Goal: Task Accomplishment & Management: Manage account settings

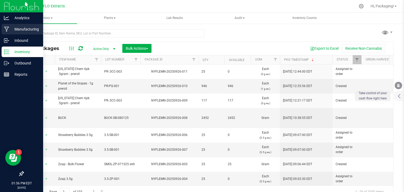
click at [36, 28] on p "Manufacturing" at bounding box center [25, 29] width 32 height 6
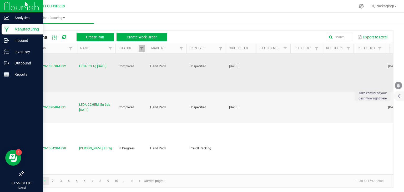
scroll to position [14, 0]
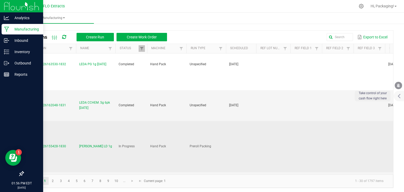
click at [83, 144] on span "[PERSON_NAME] LD 1g" at bounding box center [95, 146] width 33 height 5
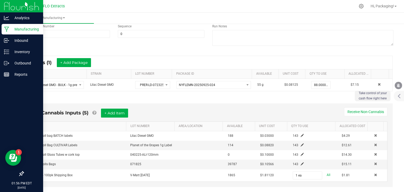
scroll to position [72, 0]
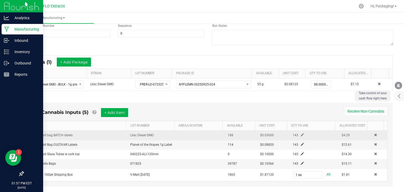
click at [301, 134] on span at bounding box center [302, 134] width 3 height 3
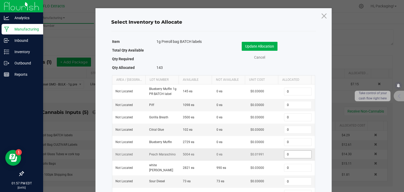
scroll to position [34, 0]
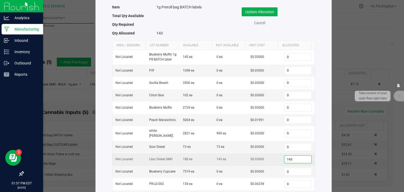
click at [291, 156] on input "143" at bounding box center [297, 159] width 27 height 7
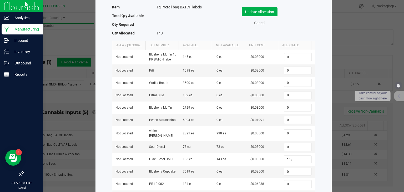
click at [349, 36] on ngb-modal-window "Select Inventory to Allocate Item 1g Preroll bag BATCH labels Total Qty Availab…" at bounding box center [204, 96] width 408 height 192
click at [261, 23] on link "Cancel" at bounding box center [259, 23] width 21 height 6
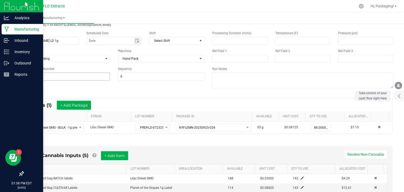
scroll to position [0, 0]
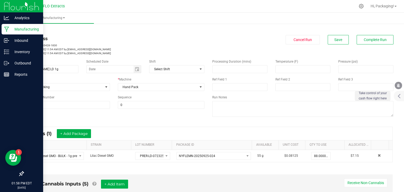
click at [34, 30] on link "< All Runs" at bounding box center [30, 30] width 14 height 4
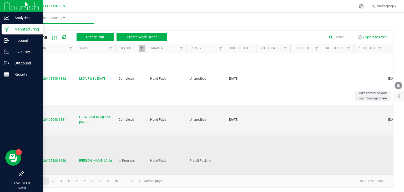
click at [45, 159] on span "MP-20250926155428-1830" at bounding box center [46, 161] width 39 height 4
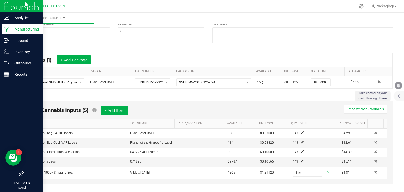
scroll to position [94, 0]
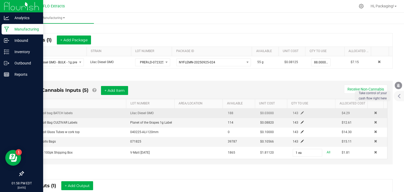
click at [301, 113] on span at bounding box center [302, 112] width 3 height 3
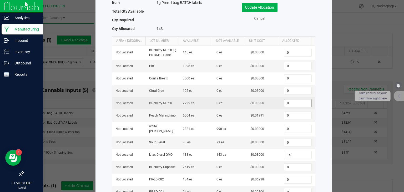
scroll to position [39, 0]
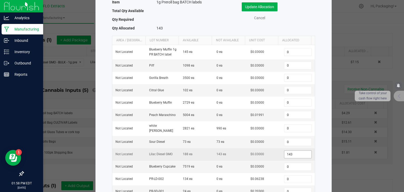
click at [294, 152] on input "143" at bounding box center [297, 154] width 27 height 7
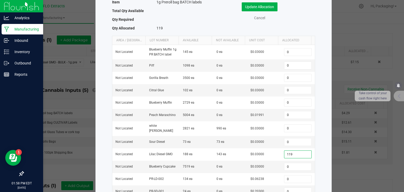
type input "119"
click at [318, 164] on form "Item 1g Preroll bag BATCH labels Total Qty Available Qty Required Qty Allocated…" at bounding box center [213, 117] width 213 height 241
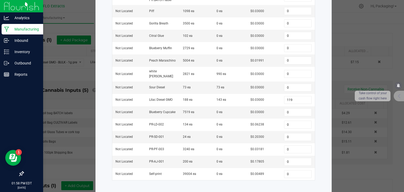
scroll to position [0, 0]
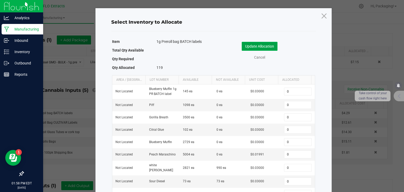
click at [261, 47] on button "Update Allocation" at bounding box center [260, 46] width 36 height 9
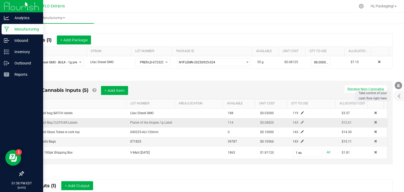
click at [301, 122] on span at bounding box center [302, 122] width 3 height 3
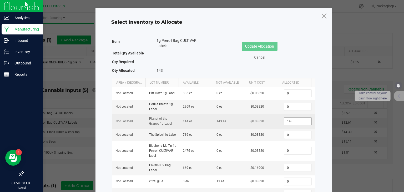
click at [292, 121] on input "143" at bounding box center [297, 121] width 27 height 7
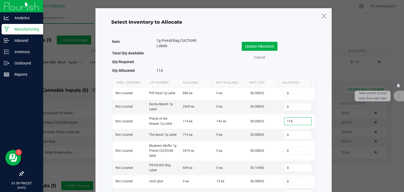
type input "114"
click at [323, 106] on div "Select Inventory to Allocate Item 1g Preroll Bag CULTIVAR Labels Total Qty Avai…" at bounding box center [214, 170] width 236 height 324
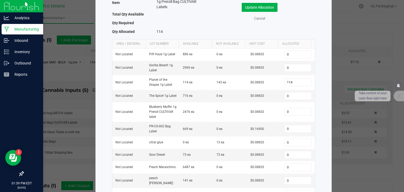
scroll to position [38, 0]
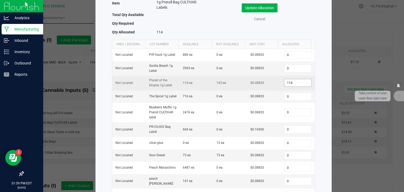
click at [288, 83] on input "114" at bounding box center [297, 82] width 27 height 7
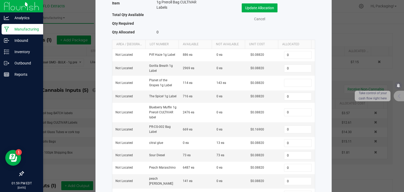
click at [321, 109] on div "Select Inventory to Allocate Item 1g Preroll Bag CULTIVAR Labels Total Qty Avai…" at bounding box center [214, 132] width 236 height 324
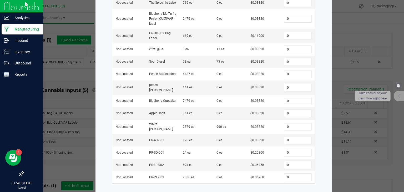
scroll to position [136, 0]
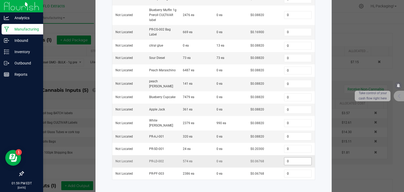
click at [288, 158] on input "0" at bounding box center [297, 161] width 27 height 7
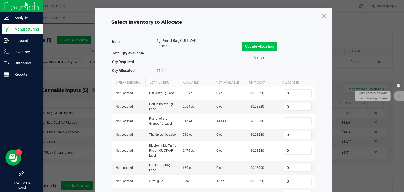
type input "114"
click at [272, 44] on button "Update Allocation" at bounding box center [260, 46] width 36 height 9
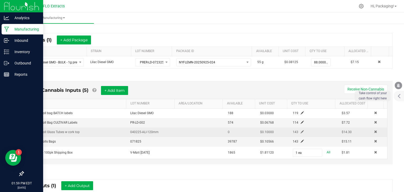
click at [301, 130] on span at bounding box center [302, 131] width 3 height 3
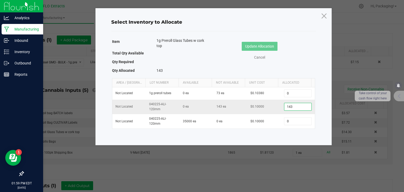
click at [296, 108] on input "143" at bounding box center [297, 106] width 27 height 7
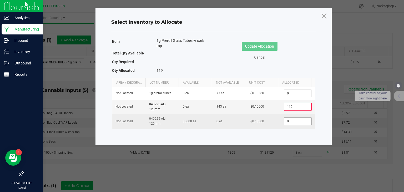
type input "119"
click at [285, 119] on input "0" at bounding box center [297, 121] width 27 height 7
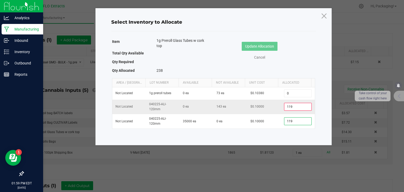
type input "119"
click at [293, 106] on input "119" at bounding box center [297, 106] width 27 height 7
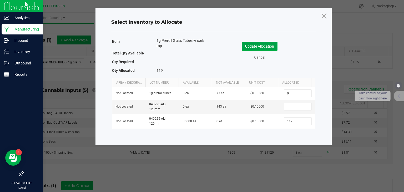
click at [270, 46] on button "Update Allocation" at bounding box center [260, 46] width 36 height 9
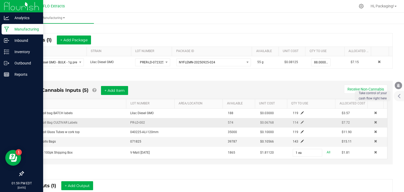
click at [301, 122] on span at bounding box center [302, 122] width 3 height 3
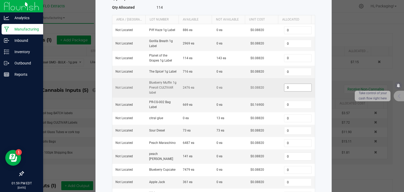
scroll to position [136, 0]
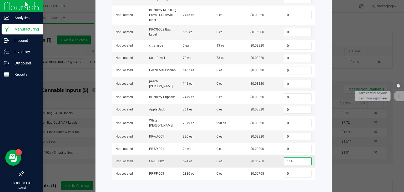
click at [291, 158] on input "114" at bounding box center [297, 161] width 27 height 7
type input "119"
click at [318, 147] on div "Select Inventory to Allocate Item 1g Preroll Bag CULTIVAR Labels Total Qty Avai…" at bounding box center [214, 34] width 236 height 324
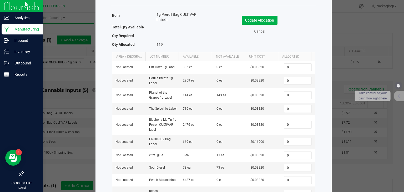
scroll to position [0, 0]
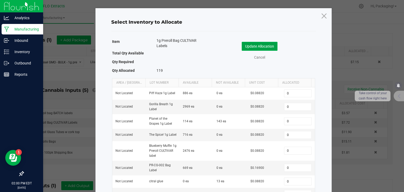
click at [266, 49] on button "Update Allocation" at bounding box center [260, 46] width 36 height 9
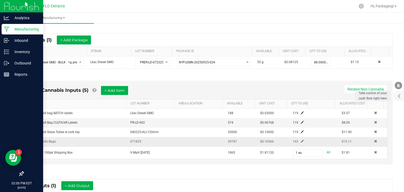
click at [301, 142] on span at bounding box center [302, 141] width 3 height 3
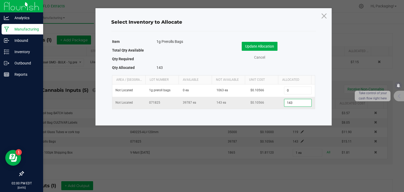
click at [296, 102] on input "143" at bounding box center [297, 102] width 27 height 7
type input "119"
click at [258, 44] on button "Update Allocation" at bounding box center [260, 46] width 36 height 9
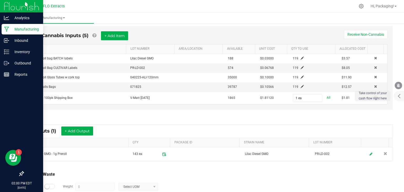
scroll to position [176, 0]
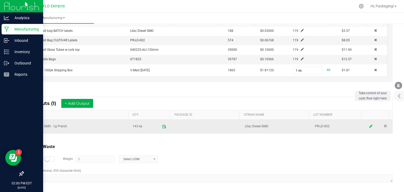
click at [370, 125] on icon at bounding box center [371, 127] width 3 height 4
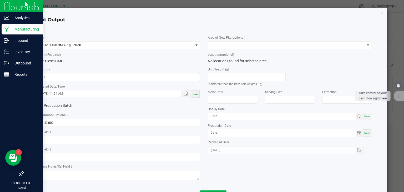
click at [61, 78] on input "143" at bounding box center [118, 76] width 163 height 7
type input "119 ea"
click at [193, 96] on div "Now" at bounding box center [195, 94] width 8 height 7
type input "[DATE] 2:00 PM"
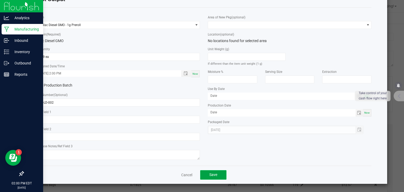
click at [212, 173] on span "Save" at bounding box center [213, 175] width 8 height 4
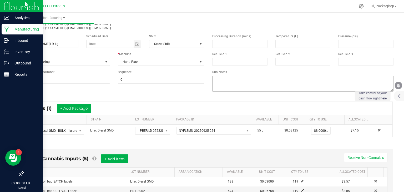
scroll to position [0, 0]
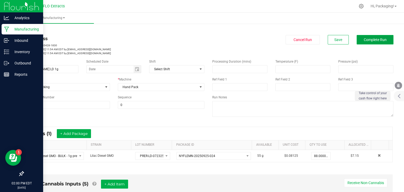
click at [374, 39] on span "Complete Run" at bounding box center [375, 40] width 23 height 4
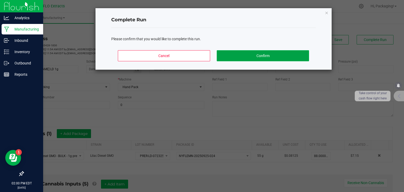
click at [280, 54] on button "Confirm" at bounding box center [263, 55] width 92 height 11
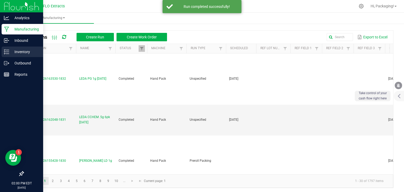
click at [22, 52] on p "Inventory" at bounding box center [25, 52] width 32 height 6
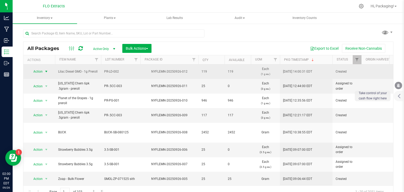
click at [37, 72] on span "Action" at bounding box center [36, 71] width 14 height 7
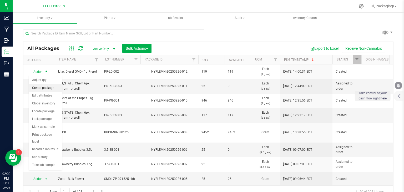
click at [47, 88] on li "Create package" at bounding box center [45, 88] width 33 height 8
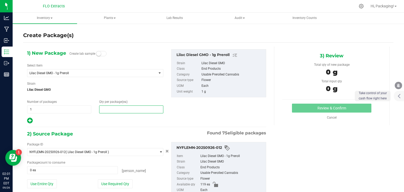
click at [107, 109] on span at bounding box center [131, 110] width 64 height 8
type input "50"
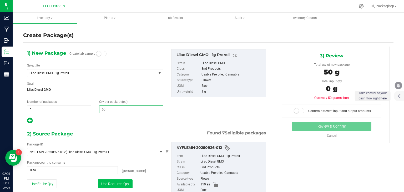
type input "50"
click at [111, 184] on button "Use Required Qty" at bounding box center [115, 183] width 35 height 9
type input "50 ea"
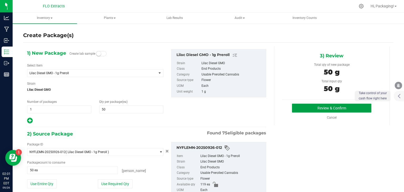
click at [312, 111] on button "Review & Confirm" at bounding box center [331, 108] width 79 height 9
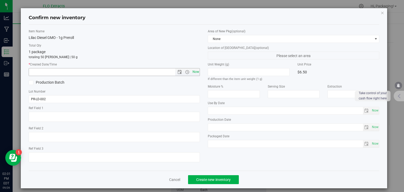
click at [192, 72] on span "Now" at bounding box center [195, 72] width 9 height 8
type input "[DATE] 2:01 PM"
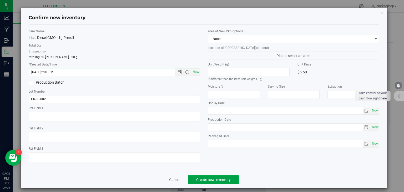
click at [231, 179] on button "Create new inventory" at bounding box center [213, 179] width 51 height 9
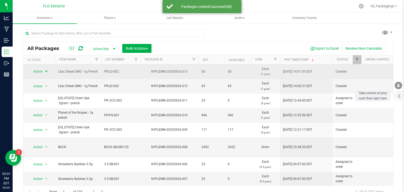
click at [41, 72] on span "Action" at bounding box center [36, 71] width 14 height 7
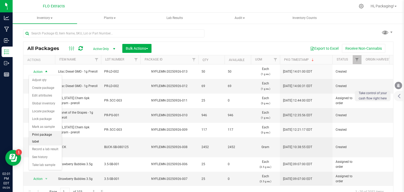
click at [58, 133] on li "Print package label" at bounding box center [45, 138] width 33 height 14
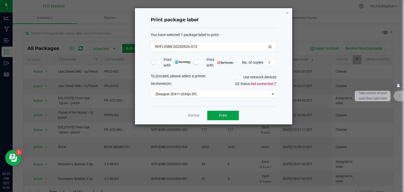
click at [223, 118] on button "Print" at bounding box center [223, 115] width 32 height 9
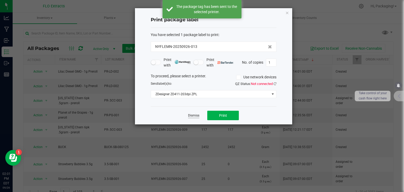
click at [196, 116] on link "Dismiss" at bounding box center [193, 115] width 11 height 4
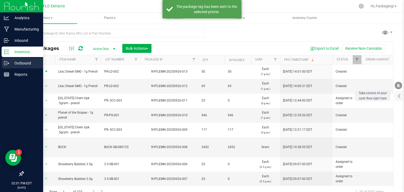
click at [17, 63] on p "Outbound" at bounding box center [25, 63] width 32 height 6
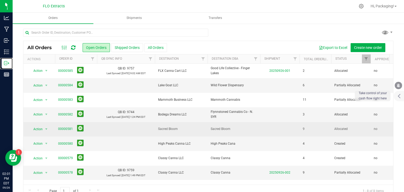
scroll to position [11, 0]
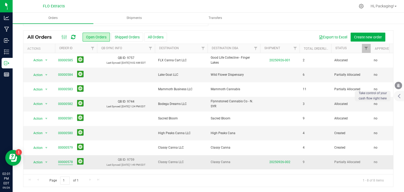
click at [68, 162] on link "00000578" at bounding box center [65, 162] width 15 height 5
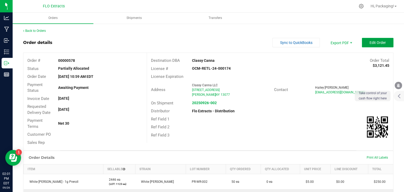
click at [373, 46] on button "Edit Order" at bounding box center [378, 42] width 32 height 9
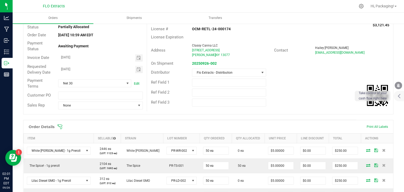
scroll to position [81, 0]
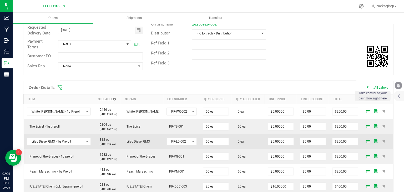
click at [366, 140] on icon at bounding box center [368, 140] width 4 height 3
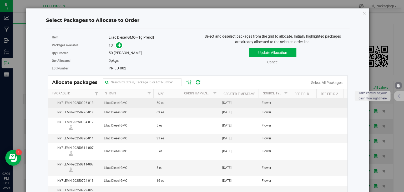
click at [232, 101] on span "[DATE]" at bounding box center [226, 103] width 9 height 5
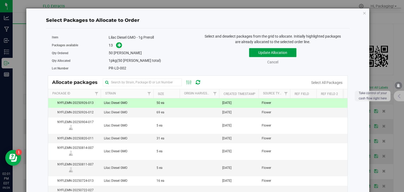
click at [282, 53] on button "Update Allocation" at bounding box center [272, 52] width 47 height 9
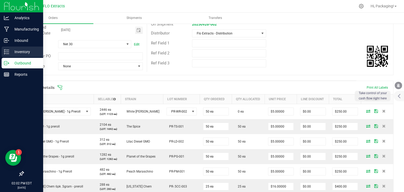
click at [11, 52] on p "Inventory" at bounding box center [25, 52] width 32 height 6
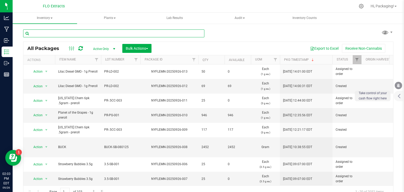
click at [67, 32] on input "text" at bounding box center [113, 33] width 181 height 8
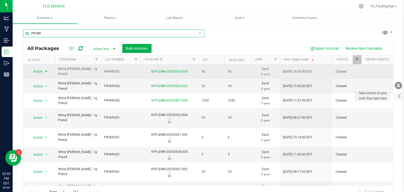
type input "PR-WR"
click at [39, 72] on span "Action" at bounding box center [36, 71] width 14 height 7
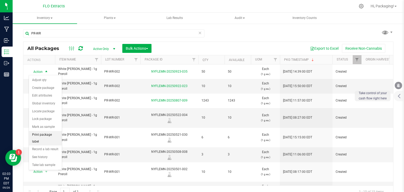
click at [59, 135] on li "Print package label" at bounding box center [45, 138] width 33 height 14
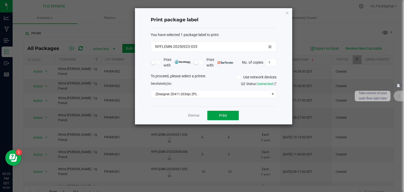
click at [223, 114] on span "Print" at bounding box center [223, 115] width 8 height 4
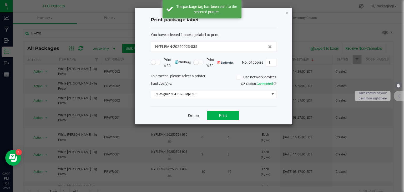
click at [196, 116] on link "Dismiss" at bounding box center [193, 115] width 11 height 4
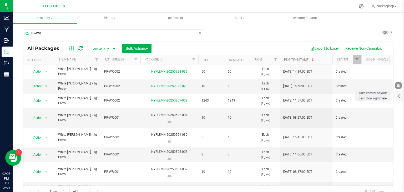
click at [198, 35] on icon at bounding box center [200, 32] width 4 height 6
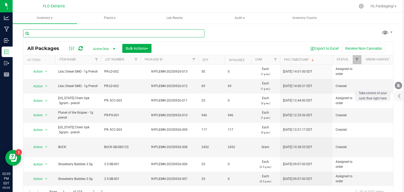
click at [74, 33] on input "text" at bounding box center [113, 33] width 181 height 8
type input "nyflemn-20250820-011"
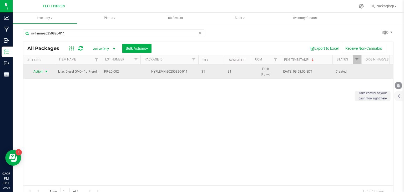
click at [37, 71] on span "Action" at bounding box center [36, 71] width 14 height 7
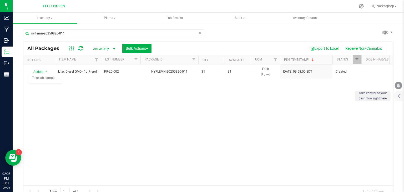
click at [79, 97] on div "Action Action Adjust qty Create package Edit attributes Global inventory Locate…" at bounding box center [208, 124] width 370 height 121
click at [199, 32] on icon at bounding box center [200, 32] width 4 height 6
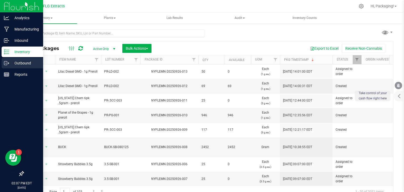
click at [27, 63] on p "Outbound" at bounding box center [25, 63] width 32 height 6
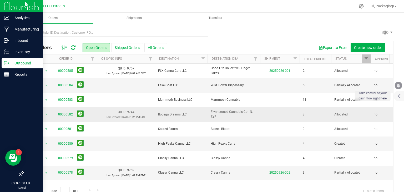
scroll to position [11, 0]
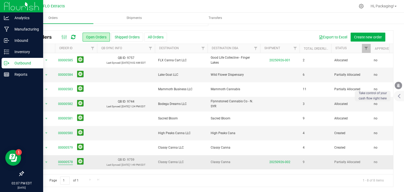
click at [67, 160] on link "00000578" at bounding box center [65, 162] width 15 height 5
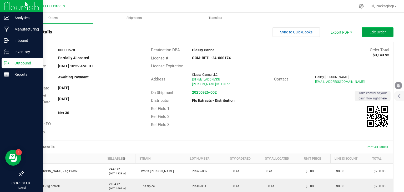
click at [372, 34] on span "Edit Order" at bounding box center [378, 32] width 16 height 4
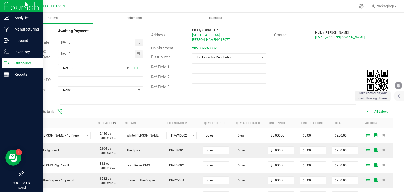
scroll to position [58, 0]
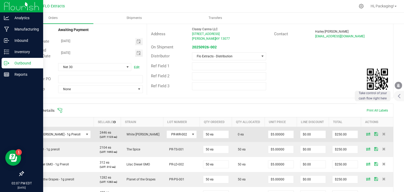
click at [366, 133] on icon at bounding box center [368, 133] width 4 height 3
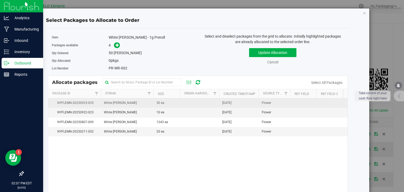
click at [232, 103] on span "[DATE]" at bounding box center [226, 103] width 9 height 5
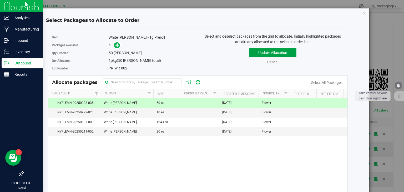
click at [277, 52] on button "Update Allocation" at bounding box center [272, 52] width 47 height 9
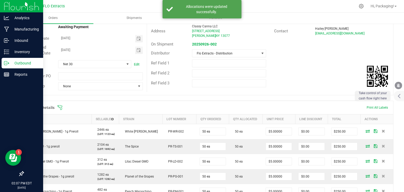
scroll to position [0, 0]
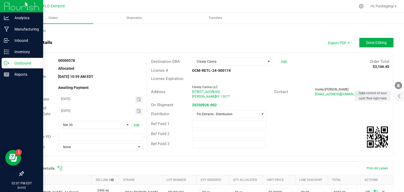
drag, startPoint x: 287, startPoint y: 67, endPoint x: 156, endPoint y: 40, distance: 133.6
click at [156, 40] on div "Order details Export PDF Done Editing" at bounding box center [208, 42] width 371 height 9
click at [138, 19] on span "Shipments" at bounding box center [133, 18] width 29 height 4
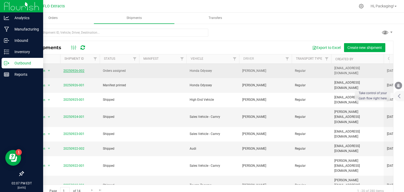
click at [76, 69] on link "20250926-002" at bounding box center [73, 71] width 21 height 4
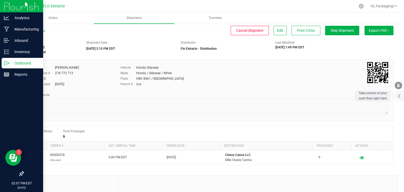
click at [377, 30] on span "Export PDF" at bounding box center [379, 30] width 21 height 4
click at [368, 52] on span "Manifest by Lot" at bounding box center [366, 50] width 22 height 4
click at [16, 52] on p "Inventory" at bounding box center [25, 52] width 32 height 6
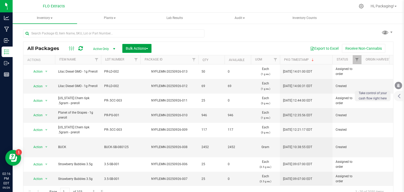
click at [129, 51] on button "Bulk Actions" at bounding box center [136, 48] width 29 height 9
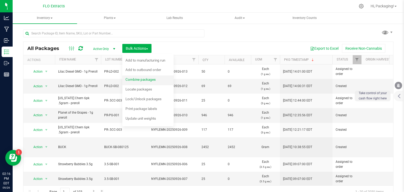
click at [136, 78] on span "Combine packages" at bounding box center [141, 79] width 30 height 4
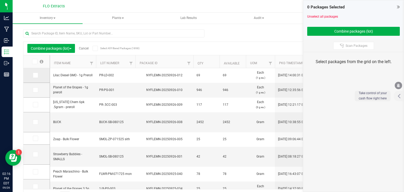
click at [35, 75] on icon at bounding box center [34, 75] width 3 height 0
click at [0, 0] on input "checkbox" at bounding box center [0, 0] width 0 height 0
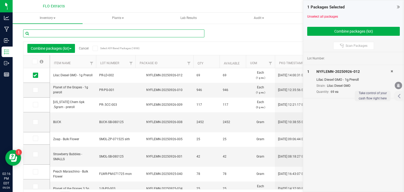
click at [68, 35] on input "text" at bounding box center [113, 33] width 181 height 8
type input "nyflemn-20250820-011"
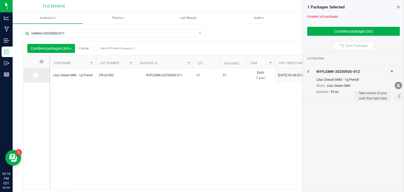
click at [34, 78] on td at bounding box center [36, 75] width 26 height 14
click at [35, 75] on icon at bounding box center [34, 75] width 3 height 0
click at [0, 0] on input "checkbox" at bounding box center [0, 0] width 0 height 0
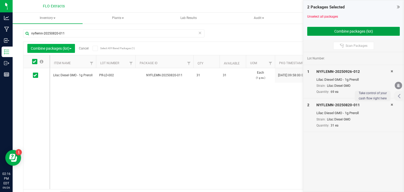
click at [355, 34] on button "Combine packages (lot)" at bounding box center [353, 31] width 93 height 9
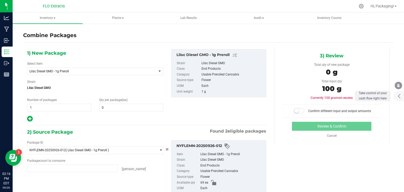
type input "69 ea"
type input "31 ea"
click at [128, 108] on span at bounding box center [131, 108] width 64 height 8
type input "100"
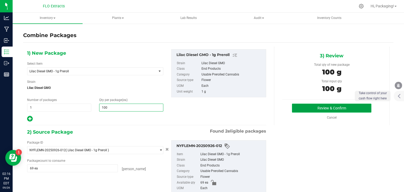
type input "100"
click at [312, 104] on button "Review & Confirm" at bounding box center [331, 108] width 79 height 9
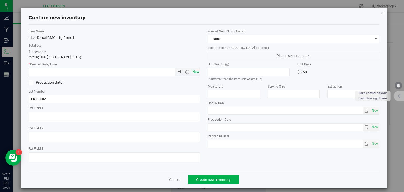
click at [194, 72] on span "Now" at bounding box center [195, 72] width 9 height 8
type input "[DATE] 2:16 PM"
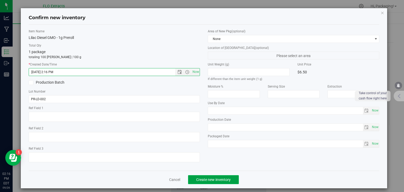
click at [198, 181] on span "Create new inventory" at bounding box center [213, 180] width 34 height 4
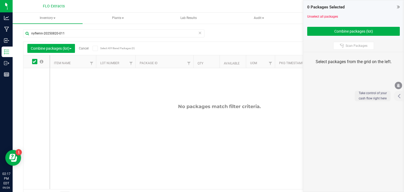
click at [86, 49] on link "Cancel" at bounding box center [84, 49] width 10 height 4
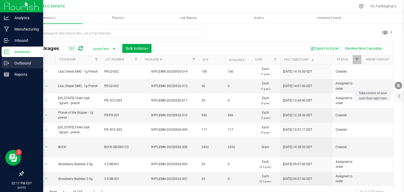
click at [17, 64] on p "Outbound" at bounding box center [25, 63] width 32 height 6
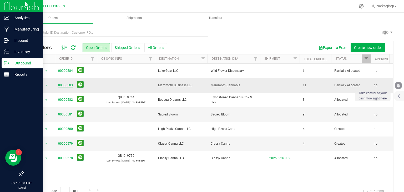
click at [68, 87] on link "00000583" at bounding box center [65, 85] width 15 height 5
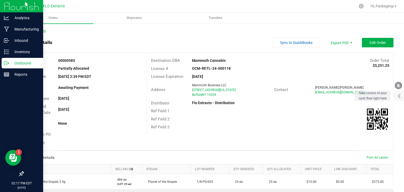
click at [42, 30] on link "Back to Orders" at bounding box center [34, 31] width 23 height 4
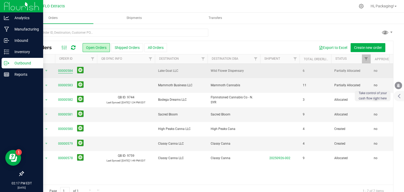
click at [67, 69] on link "00000584" at bounding box center [65, 70] width 15 height 5
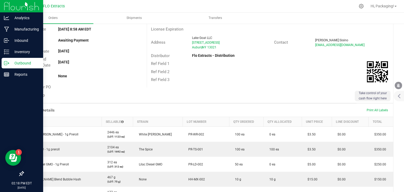
scroll to position [46, 0]
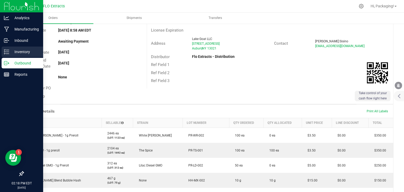
click at [21, 51] on p "Inventory" at bounding box center [25, 52] width 32 height 6
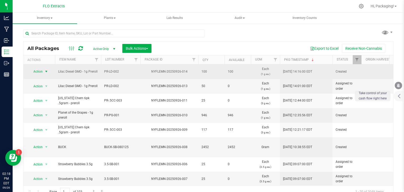
click at [36, 72] on span "Action" at bounding box center [36, 71] width 14 height 7
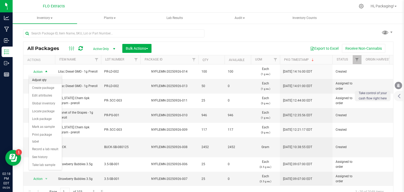
click at [40, 82] on li "Adjust qty" at bounding box center [45, 80] width 33 height 8
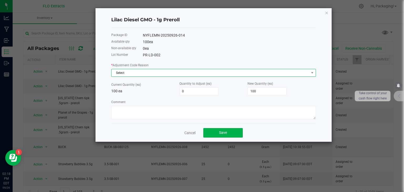
click at [140, 75] on span "Select" at bounding box center [211, 72] width 198 height 7
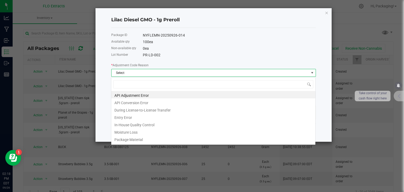
scroll to position [8, 205]
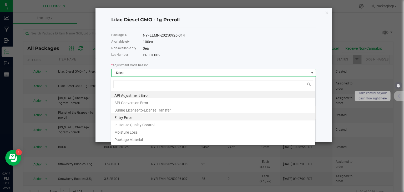
click at [128, 117] on li "Entry Error" at bounding box center [213, 116] width 204 height 7
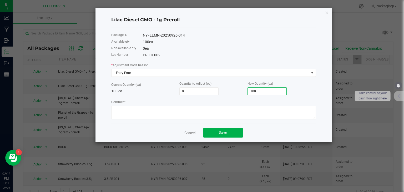
click at [259, 94] on input "100" at bounding box center [267, 91] width 39 height 7
type input "-99"
type input "1"
type input "-89"
type input "11"
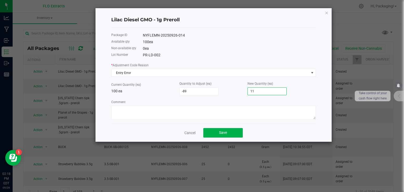
type input "14"
type input "114"
click at [218, 136] on button "Save" at bounding box center [222, 132] width 39 height 9
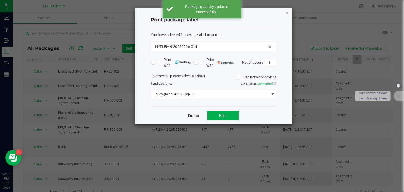
click at [193, 115] on link "Dismiss" at bounding box center [193, 115] width 11 height 4
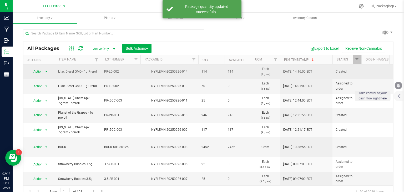
click at [36, 73] on span "Action" at bounding box center [36, 71] width 14 height 7
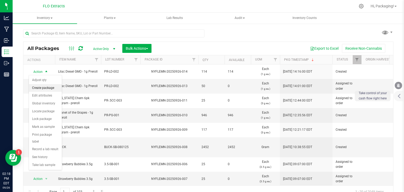
click at [43, 86] on li "Create package" at bounding box center [45, 88] width 33 height 8
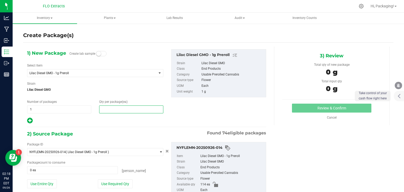
click at [106, 109] on span at bounding box center [131, 110] width 64 height 8
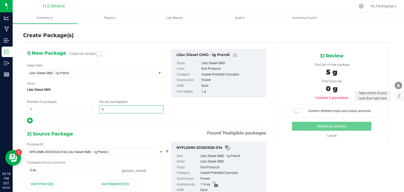
type input "50"
click at [119, 184] on button "Use Required Qty" at bounding box center [115, 183] width 35 height 9
type input "50 ea"
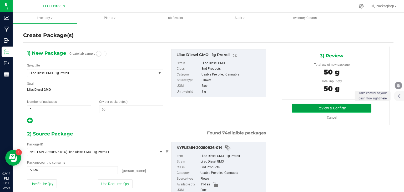
click at [324, 107] on button "Review & Confirm" at bounding box center [331, 108] width 79 height 9
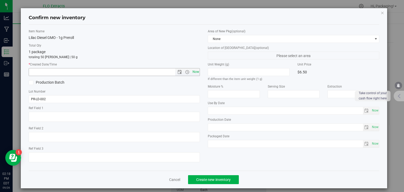
click at [193, 71] on span "Now" at bounding box center [195, 72] width 9 height 8
type input "[DATE] 2:18 PM"
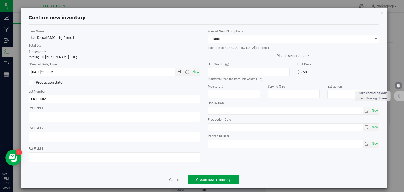
click at [199, 178] on span "Create new inventory" at bounding box center [213, 180] width 34 height 4
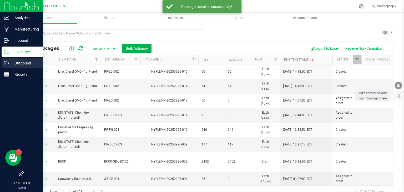
click at [8, 64] on icon at bounding box center [6, 63] width 5 height 5
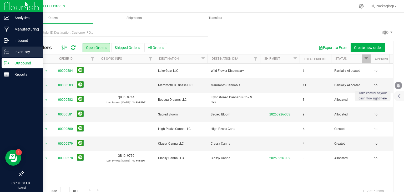
click at [8, 52] on line at bounding box center [7, 52] width 3 height 0
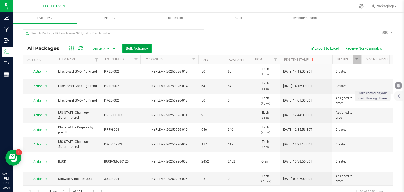
click at [128, 48] on span "Bulk Actions" at bounding box center [137, 48] width 22 height 4
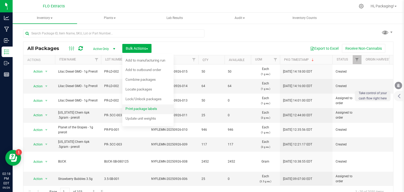
click at [132, 109] on span "Print package labels" at bounding box center [142, 109] width 32 height 4
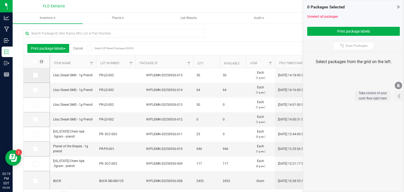
click at [34, 73] on span at bounding box center [35, 75] width 5 height 5
click at [0, 0] on input "checkbox" at bounding box center [0, 0] width 0 height 0
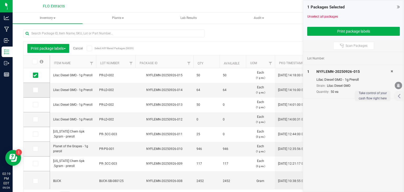
click at [36, 90] on icon at bounding box center [34, 90] width 3 height 0
click at [0, 0] on input "checkbox" at bounding box center [0, 0] width 0 height 0
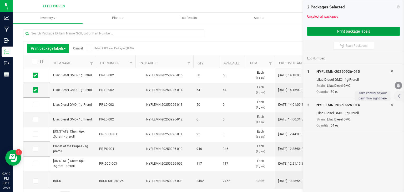
click at [339, 28] on button "Print package labels" at bounding box center [353, 31] width 93 height 9
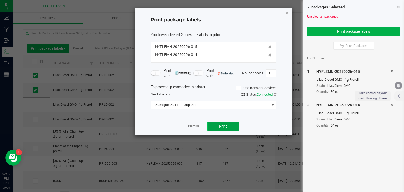
click at [224, 126] on span "Print" at bounding box center [223, 126] width 8 height 4
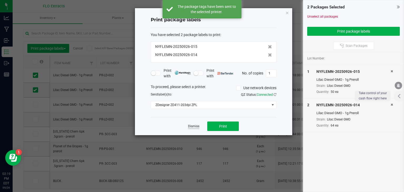
click at [191, 125] on link "Dismiss" at bounding box center [193, 126] width 11 height 4
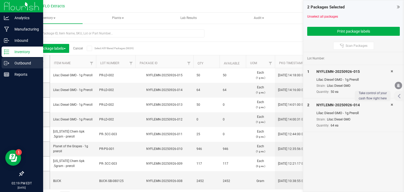
click at [9, 63] on p "Outbound" at bounding box center [25, 63] width 32 height 6
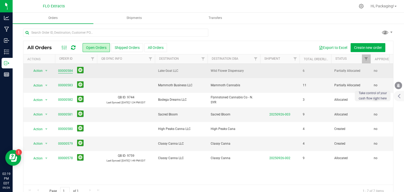
click at [67, 70] on link "00000584" at bounding box center [65, 70] width 15 height 5
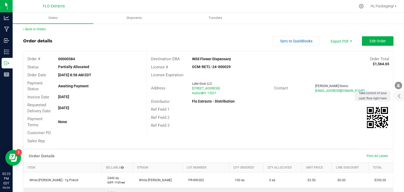
scroll to position [1, 0]
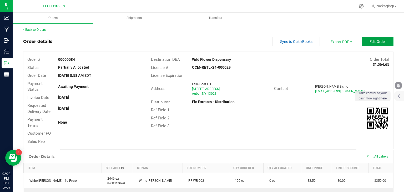
click at [372, 44] on button "Edit Order" at bounding box center [378, 41] width 32 height 9
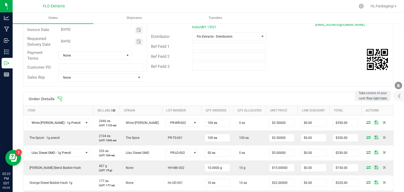
scroll to position [70, 0]
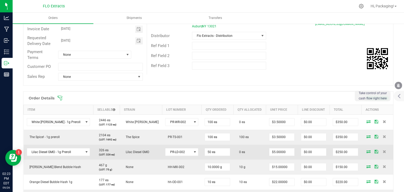
click at [367, 151] on icon at bounding box center [369, 151] width 4 height 3
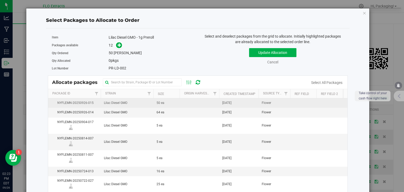
click at [230, 104] on span "[DATE]" at bounding box center [226, 103] width 9 height 5
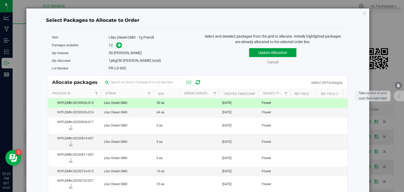
click at [272, 53] on button "Update Allocation" at bounding box center [272, 52] width 47 height 9
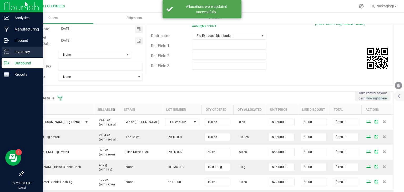
click at [16, 54] on p "Inventory" at bounding box center [25, 52] width 32 height 6
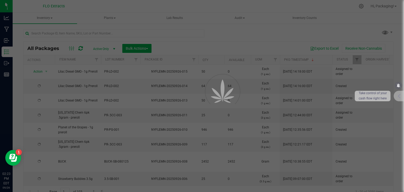
click at [52, 34] on div at bounding box center [202, 96] width 404 height 192
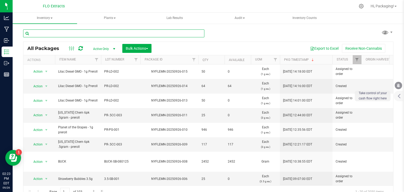
click at [52, 34] on input "text" at bounding box center [113, 33] width 181 height 8
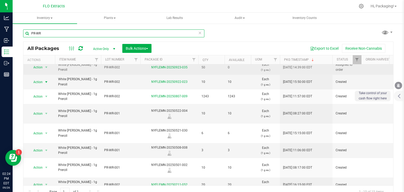
scroll to position [4, 0]
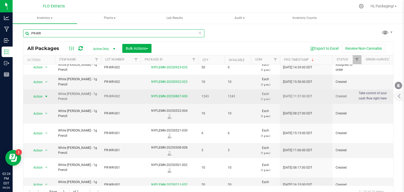
type input "PR-WR"
click at [39, 94] on span "Action" at bounding box center [36, 96] width 14 height 7
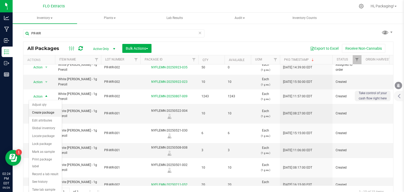
click at [50, 111] on li "Create package" at bounding box center [45, 113] width 33 height 8
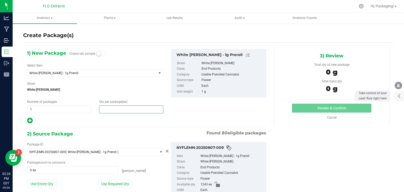
click at [106, 110] on span at bounding box center [131, 110] width 64 height 8
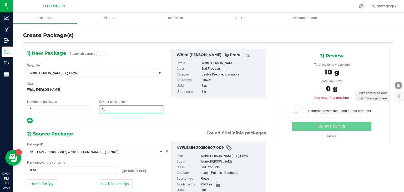
type input "100"
click at [122, 182] on button "Use Required Qty" at bounding box center [115, 183] width 35 height 9
type input "100 ea"
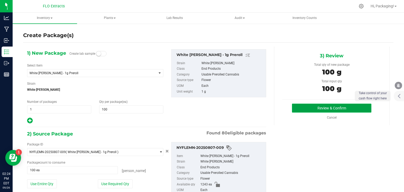
click at [302, 105] on button "Review & Confirm" at bounding box center [331, 108] width 79 height 9
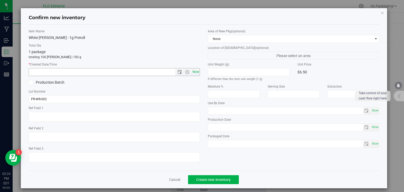
click at [194, 71] on span "Now" at bounding box center [195, 72] width 9 height 8
type input "[DATE] 2:24 PM"
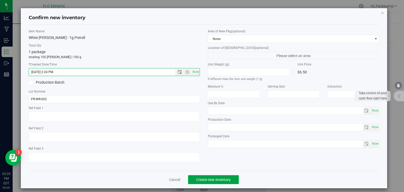
click at [208, 177] on button "Create new inventory" at bounding box center [213, 179] width 51 height 9
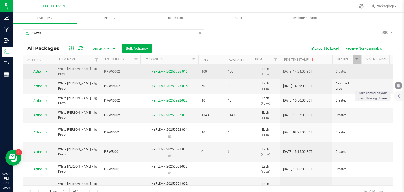
click at [38, 68] on span "Action" at bounding box center [36, 71] width 14 height 7
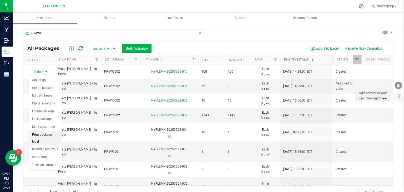
click at [47, 136] on li "Print package label" at bounding box center [45, 138] width 33 height 14
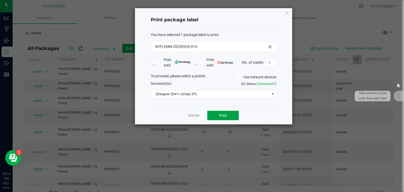
click at [221, 117] on span "Print" at bounding box center [223, 115] width 8 height 4
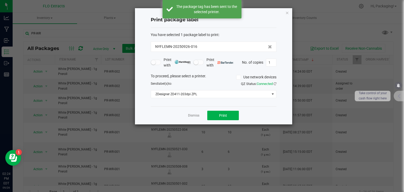
click at [187, 116] on div "Dismiss Print" at bounding box center [214, 115] width 126 height 18
click at [195, 116] on link "Dismiss" at bounding box center [193, 115] width 11 height 4
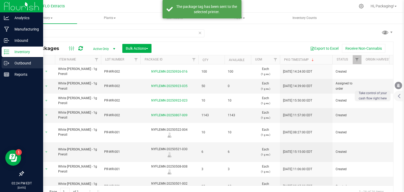
click at [20, 61] on p "Outbound" at bounding box center [25, 63] width 32 height 6
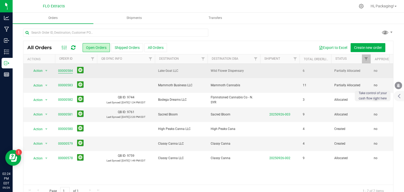
click at [63, 71] on link "00000584" at bounding box center [65, 70] width 15 height 5
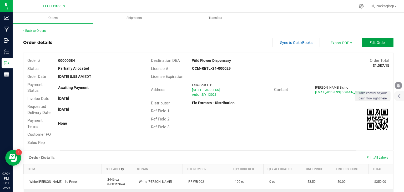
click at [362, 42] on button "Edit Order" at bounding box center [378, 42] width 32 height 9
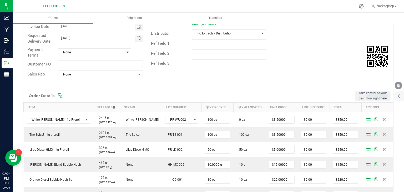
scroll to position [73, 0]
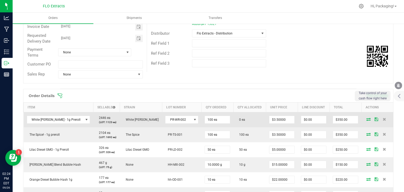
click at [367, 119] on icon at bounding box center [369, 119] width 4 height 3
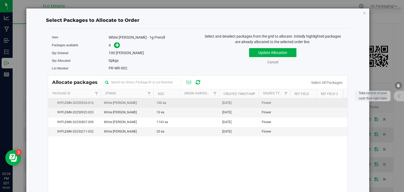
click at [241, 101] on td "[DATE]" at bounding box center [238, 102] width 39 height 9
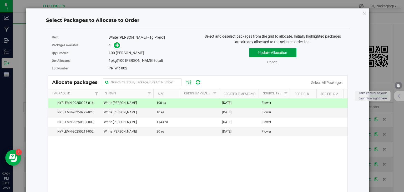
click at [266, 52] on button "Update Allocation" at bounding box center [272, 52] width 47 height 9
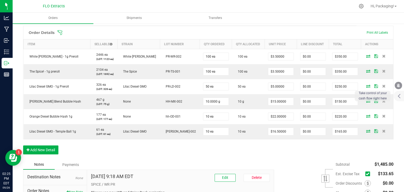
scroll to position [0, 0]
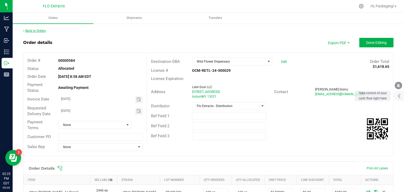
click at [41, 29] on link "Back to Orders" at bounding box center [34, 31] width 23 height 4
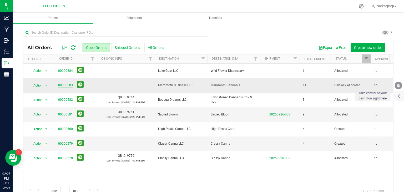
click at [64, 84] on link "00000583" at bounding box center [65, 85] width 15 height 5
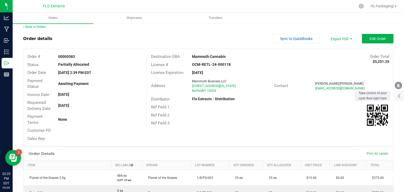
scroll to position [3, 0]
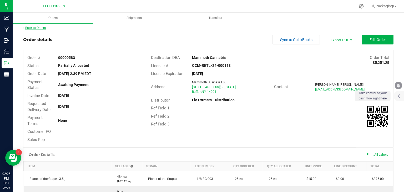
click at [43, 29] on link "Back to Orders" at bounding box center [34, 28] width 23 height 4
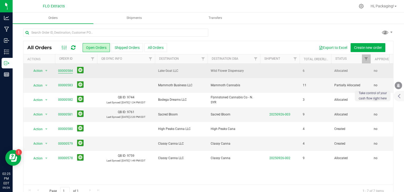
click at [68, 70] on link "00000584" at bounding box center [65, 70] width 15 height 5
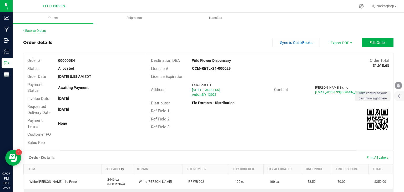
click at [35, 31] on link "Back to Orders" at bounding box center [34, 31] width 23 height 4
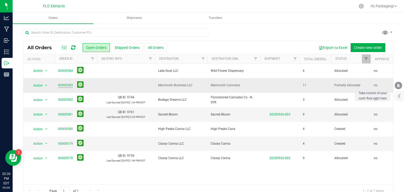
click at [63, 84] on link "00000583" at bounding box center [65, 85] width 15 height 5
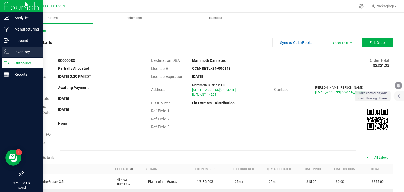
click at [23, 50] on p "Inventory" at bounding box center [25, 52] width 32 height 6
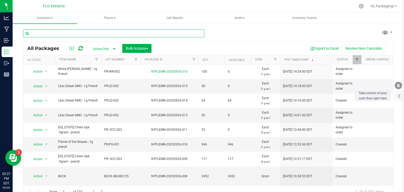
click at [64, 31] on input "text" at bounding box center [113, 33] width 181 height 8
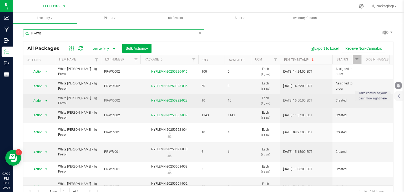
type input "PR-WR"
click at [38, 100] on span "Action" at bounding box center [36, 100] width 14 height 7
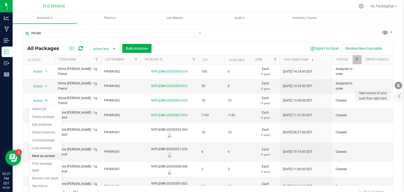
click at [50, 154] on li "Mark as sample" at bounding box center [45, 156] width 33 height 8
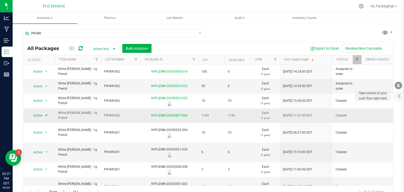
click at [39, 115] on span "Action" at bounding box center [36, 115] width 14 height 7
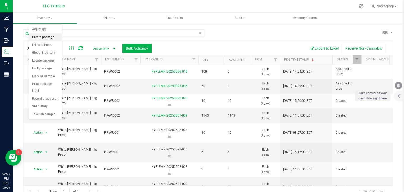
click at [48, 37] on li "Create package" at bounding box center [45, 37] width 33 height 8
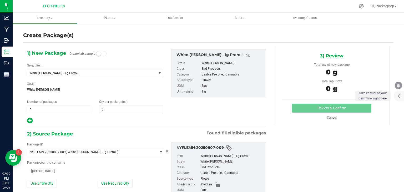
type input "0"
click at [105, 109] on span at bounding box center [131, 110] width 64 height 8
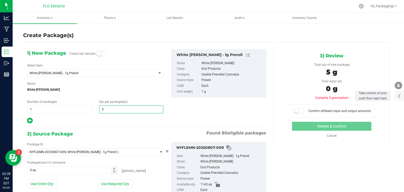
type input "50"
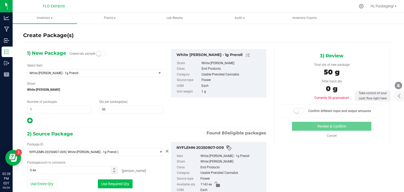
click at [119, 181] on button "Use Required Qty" at bounding box center [115, 183] width 35 height 9
type input "50 ea"
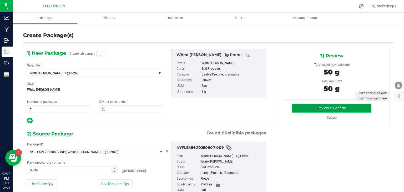
click at [315, 107] on button "Review & Confirm" at bounding box center [331, 108] width 79 height 9
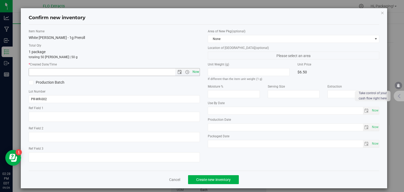
click at [194, 71] on span "Now" at bounding box center [195, 72] width 9 height 8
type input "[DATE] 2:28 PM"
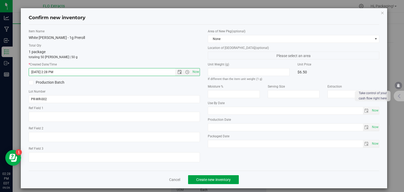
click at [204, 180] on span "Create new inventory" at bounding box center [213, 180] width 34 height 4
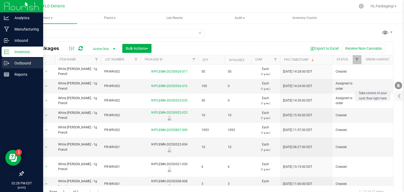
click at [21, 62] on p "Outbound" at bounding box center [25, 63] width 32 height 6
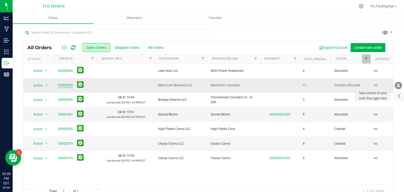
click at [63, 85] on link "00000583" at bounding box center [65, 85] width 15 height 5
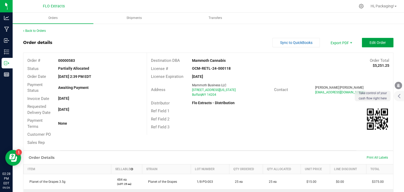
click at [379, 42] on span "Edit Order" at bounding box center [378, 43] width 16 height 4
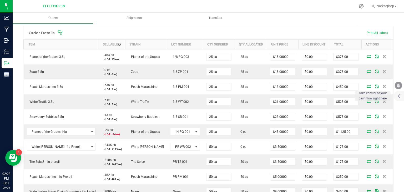
scroll to position [136, 0]
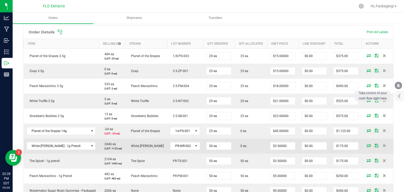
click at [367, 145] on icon at bounding box center [369, 145] width 4 height 3
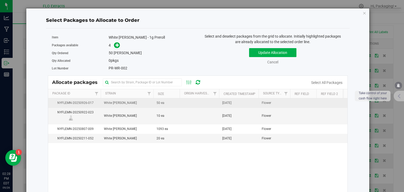
click at [232, 102] on span "[DATE]" at bounding box center [226, 103] width 9 height 5
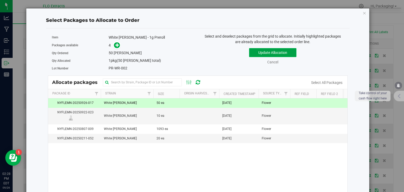
click at [276, 52] on button "Update Allocation" at bounding box center [272, 52] width 47 height 9
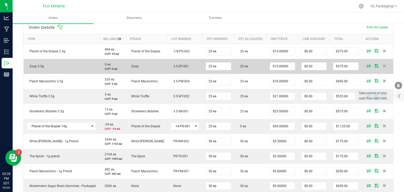
scroll to position [140, 0]
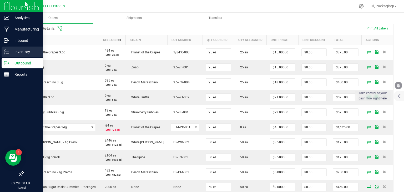
click at [18, 53] on p "Inventory" at bounding box center [25, 52] width 32 height 6
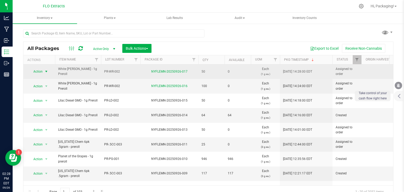
click at [40, 71] on span "Action" at bounding box center [36, 71] width 14 height 7
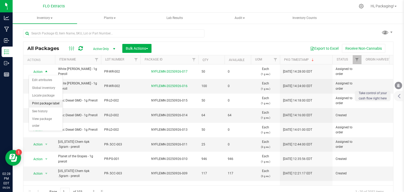
click at [49, 103] on li "Print package label" at bounding box center [46, 104] width 34 height 8
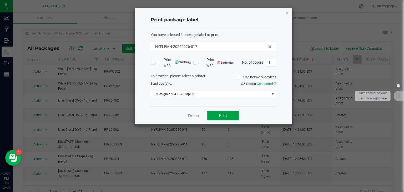
click at [213, 114] on button "Print" at bounding box center [223, 115] width 32 height 9
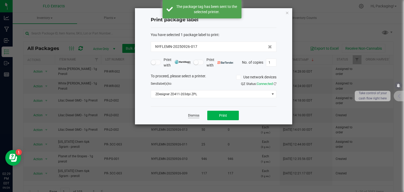
click at [196, 115] on link "Dismiss" at bounding box center [193, 115] width 11 height 4
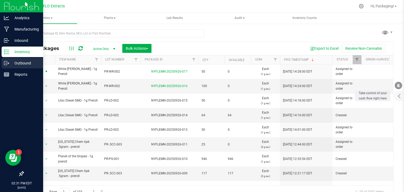
click at [6, 64] on icon at bounding box center [6, 63] width 5 height 5
